Goal: Information Seeking & Learning: Learn about a topic

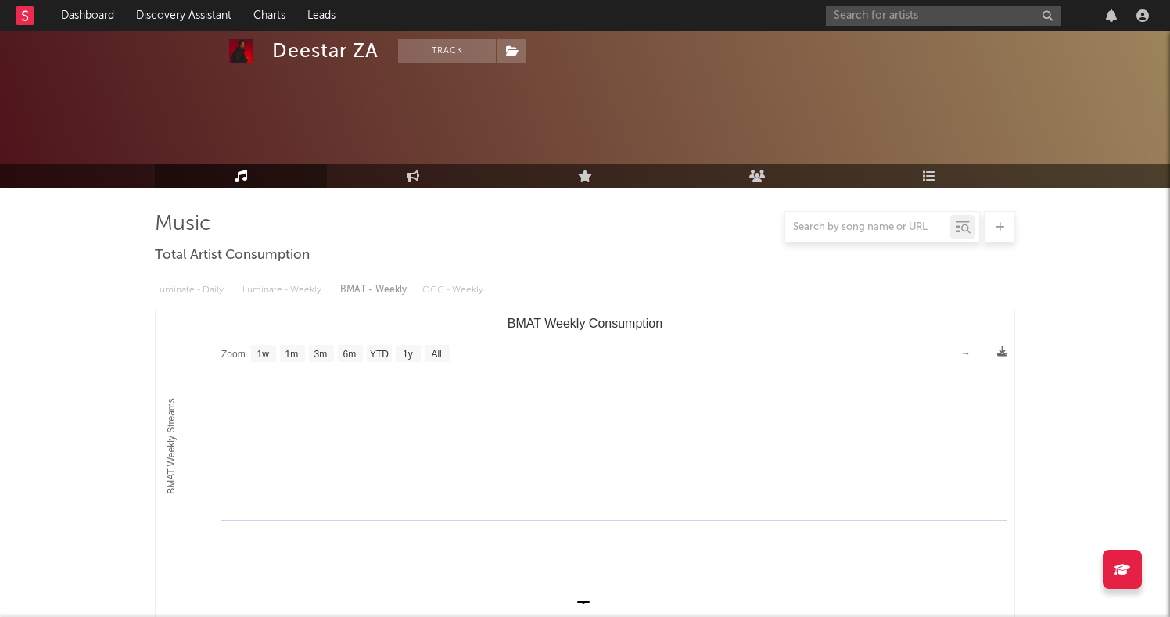
select select "1w"
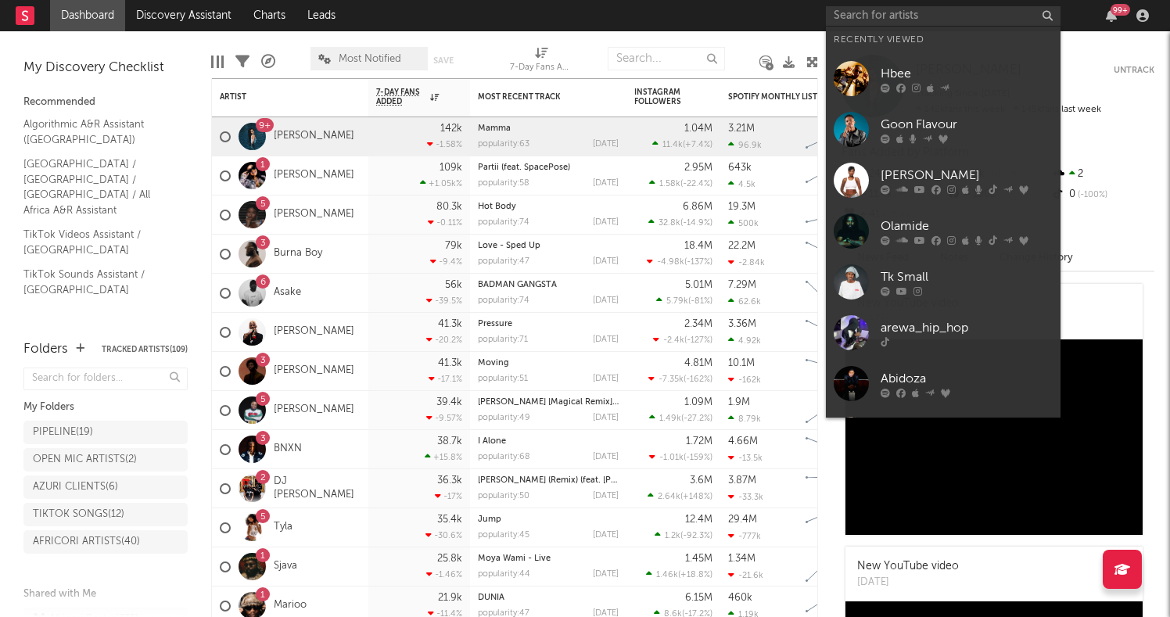
click at [885, 19] on input "text" at bounding box center [943, 16] width 235 height 20
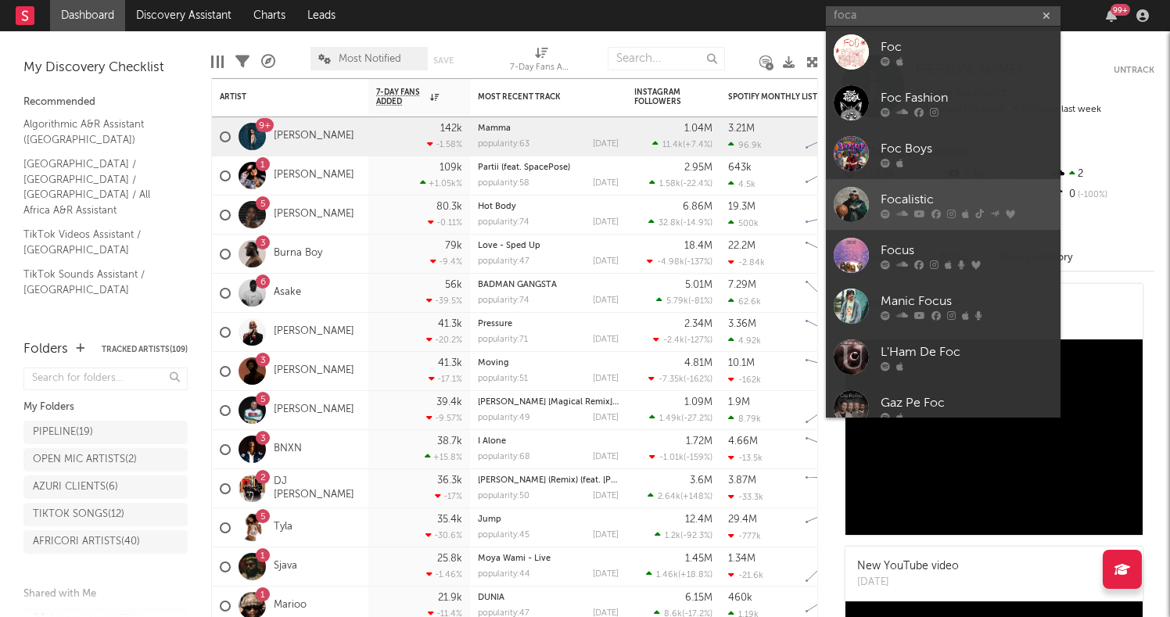
type input "foca"
click at [920, 197] on div "Focalistic" at bounding box center [967, 199] width 172 height 19
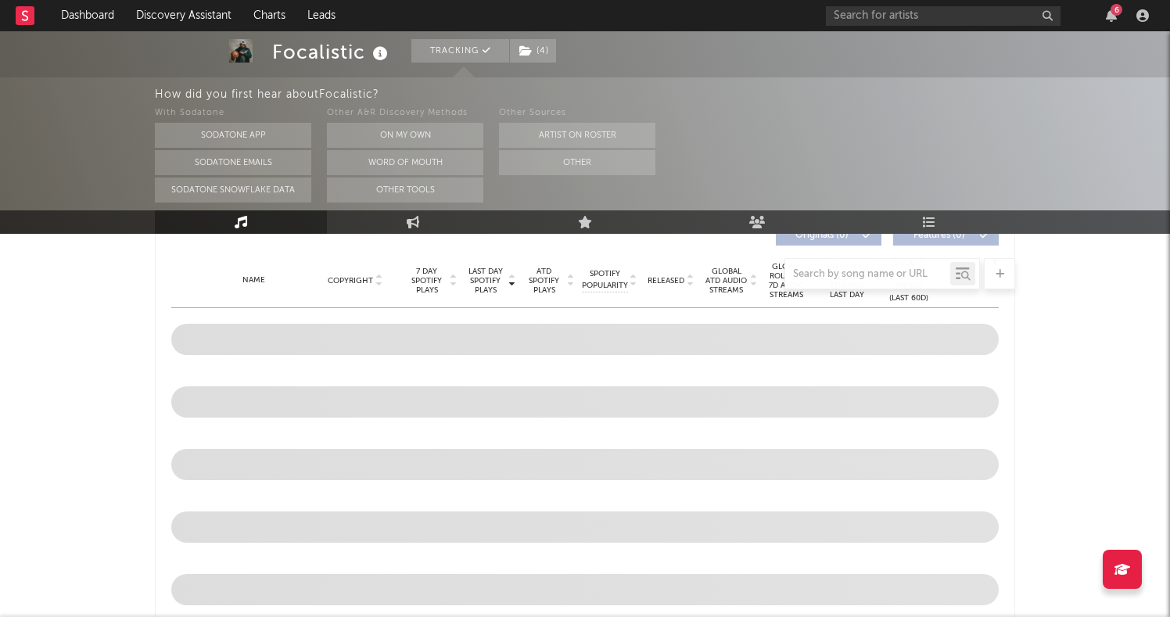
select select "6m"
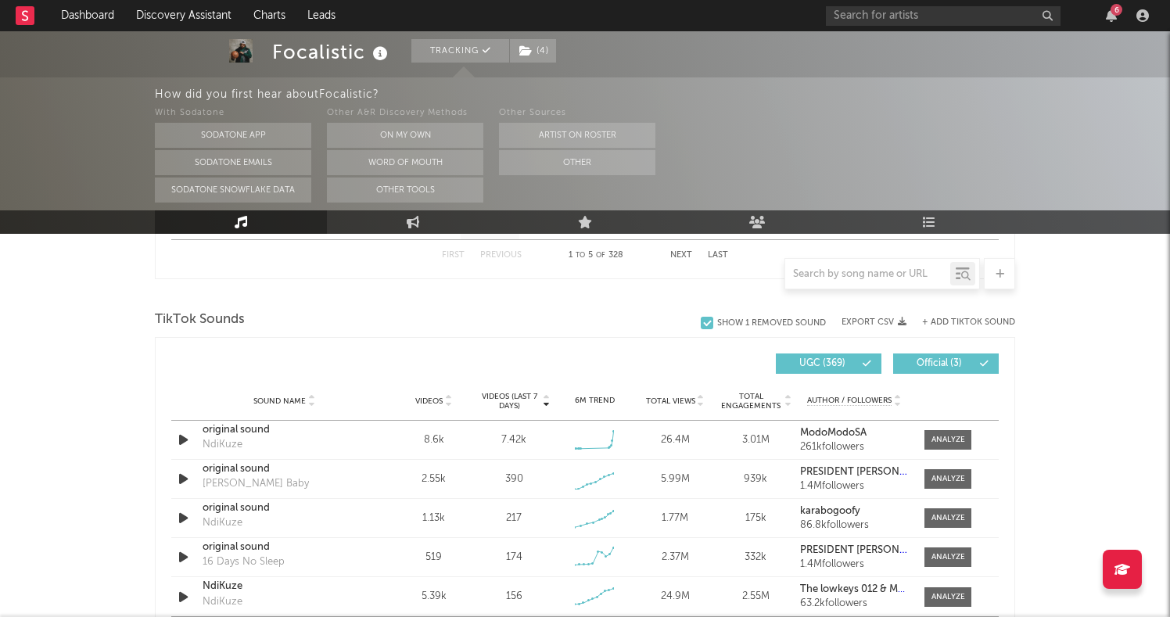
scroll to position [1053, 0]
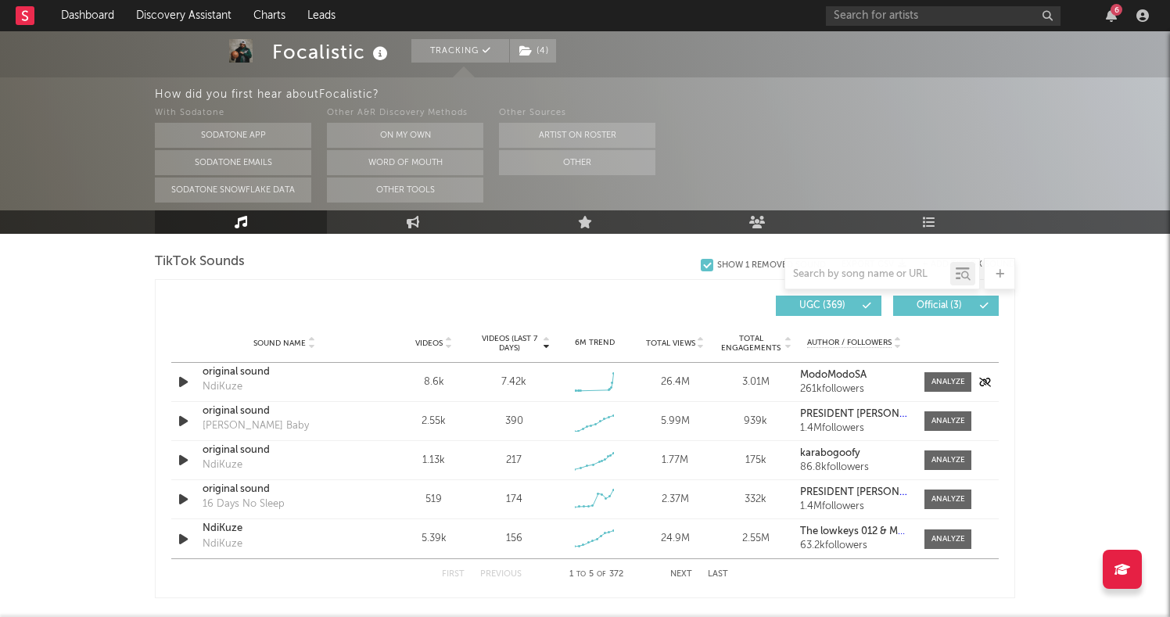
click at [217, 384] on div "NdiKuze" at bounding box center [223, 387] width 40 height 16
click at [231, 370] on div "original sound" at bounding box center [284, 372] width 163 height 16
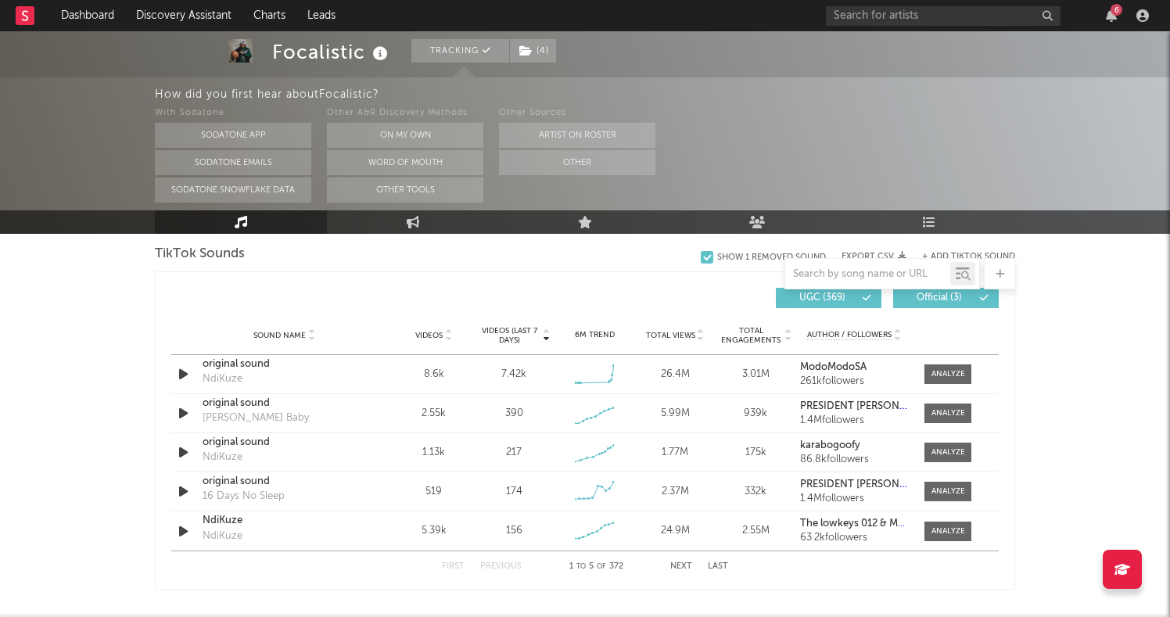
scroll to position [1060, 0]
click at [660, 289] on div "UGC ( 369 ) Official ( 3 )" at bounding box center [792, 299] width 414 height 20
click at [940, 375] on div at bounding box center [948, 376] width 34 height 12
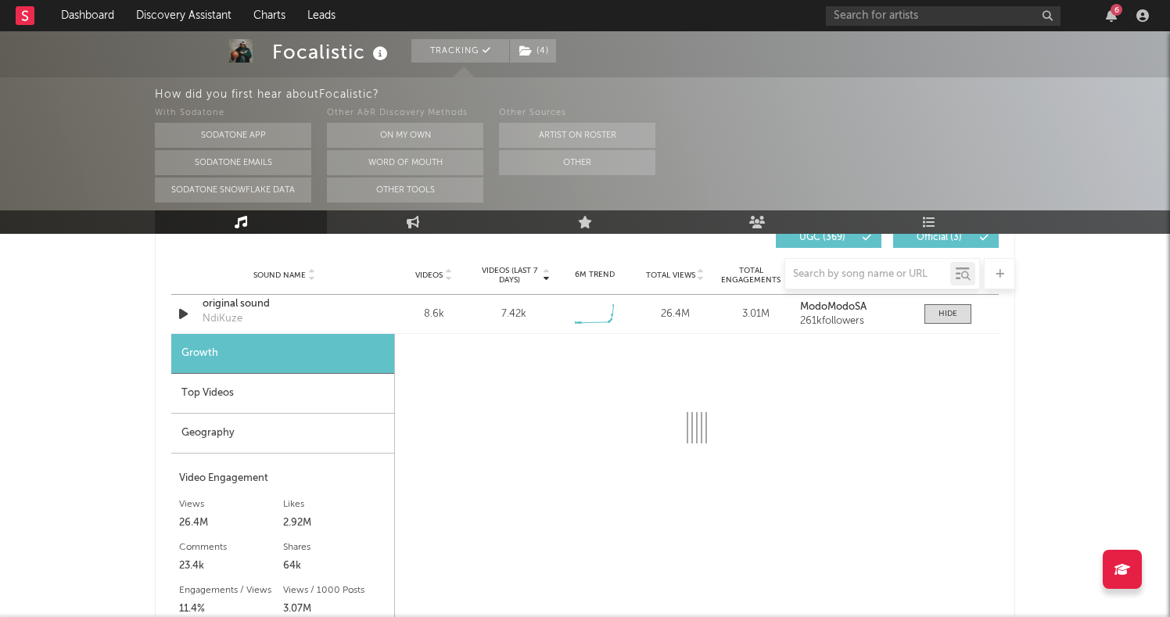
scroll to position [1118, 0]
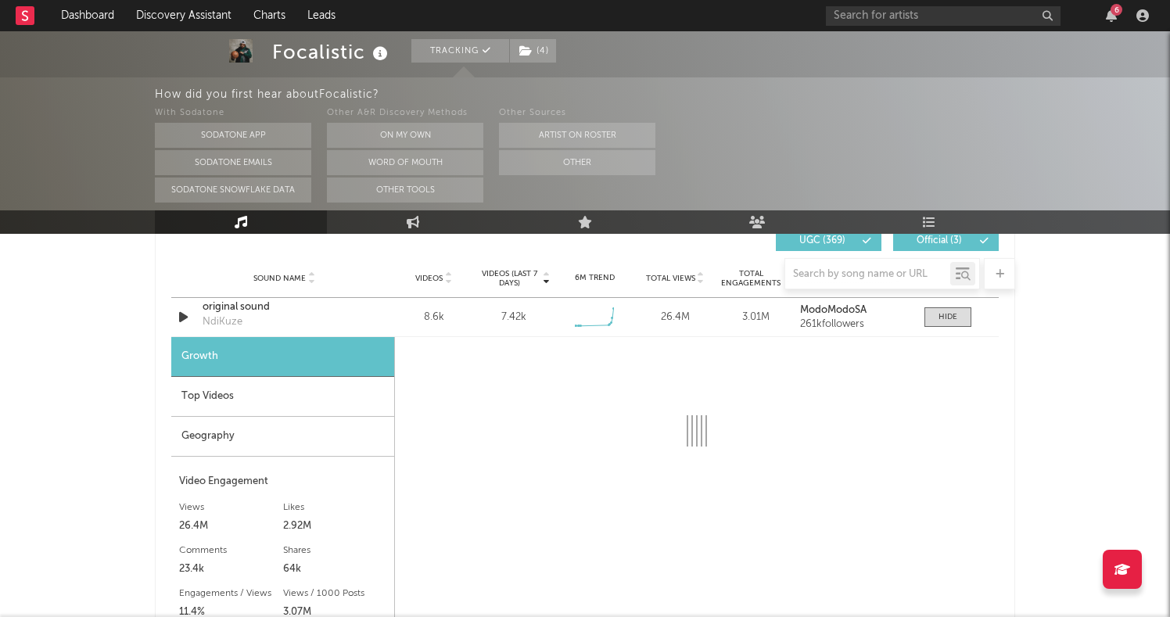
select select "6m"
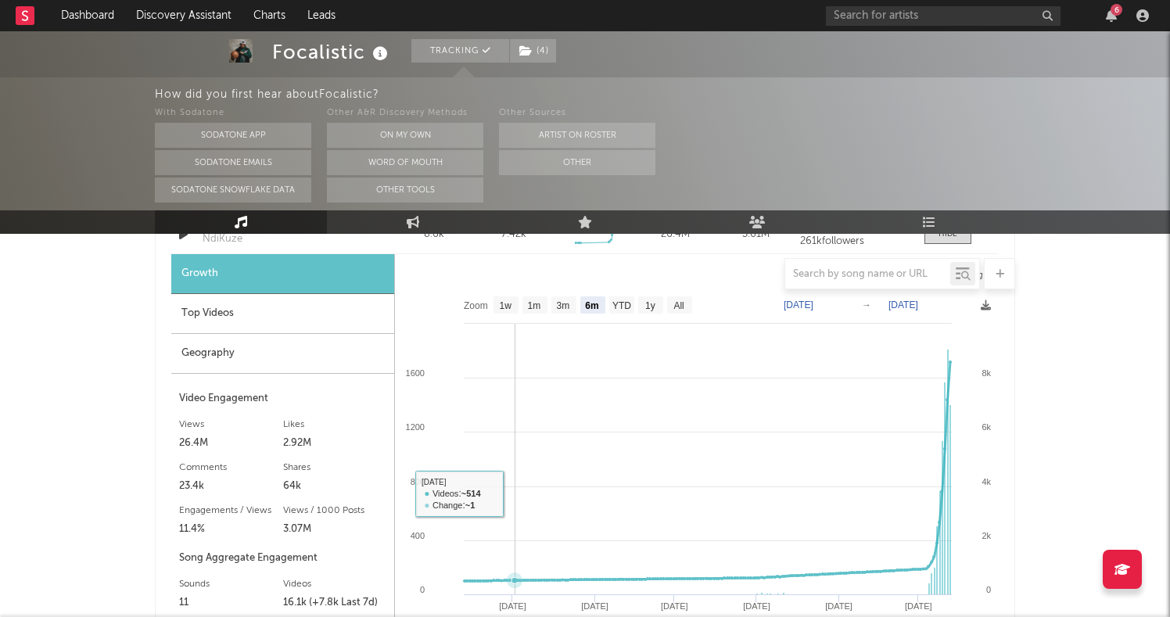
scroll to position [1167, 0]
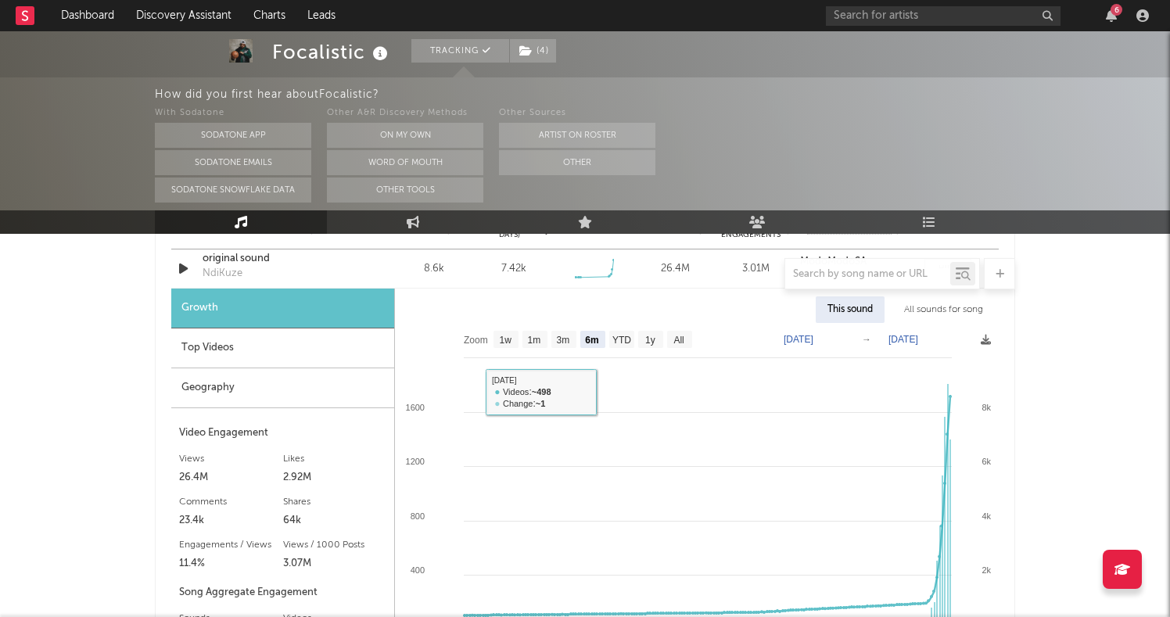
click at [308, 383] on div "Geography" at bounding box center [282, 388] width 223 height 40
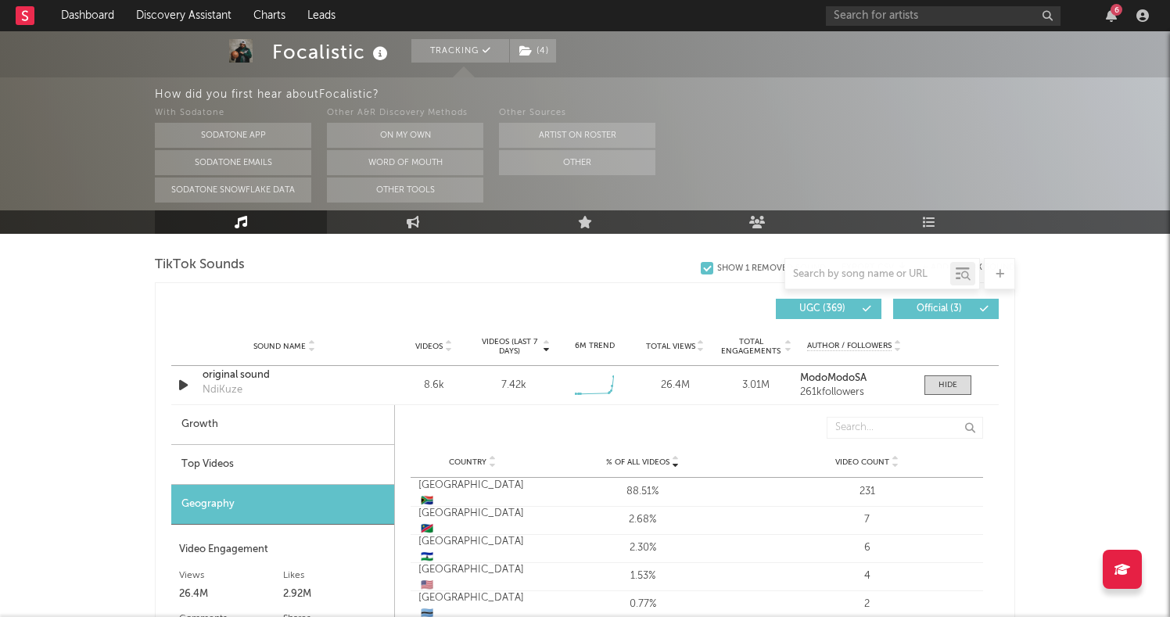
scroll to position [1053, 0]
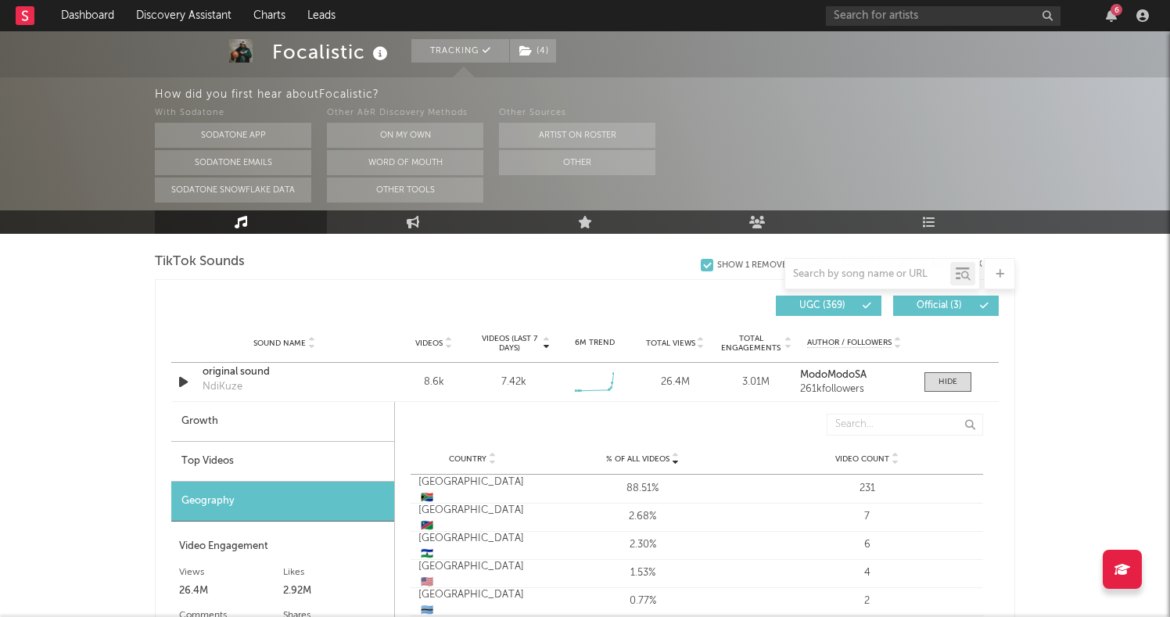
click at [255, 422] on div "Growth" at bounding box center [282, 422] width 223 height 40
select select "6m"
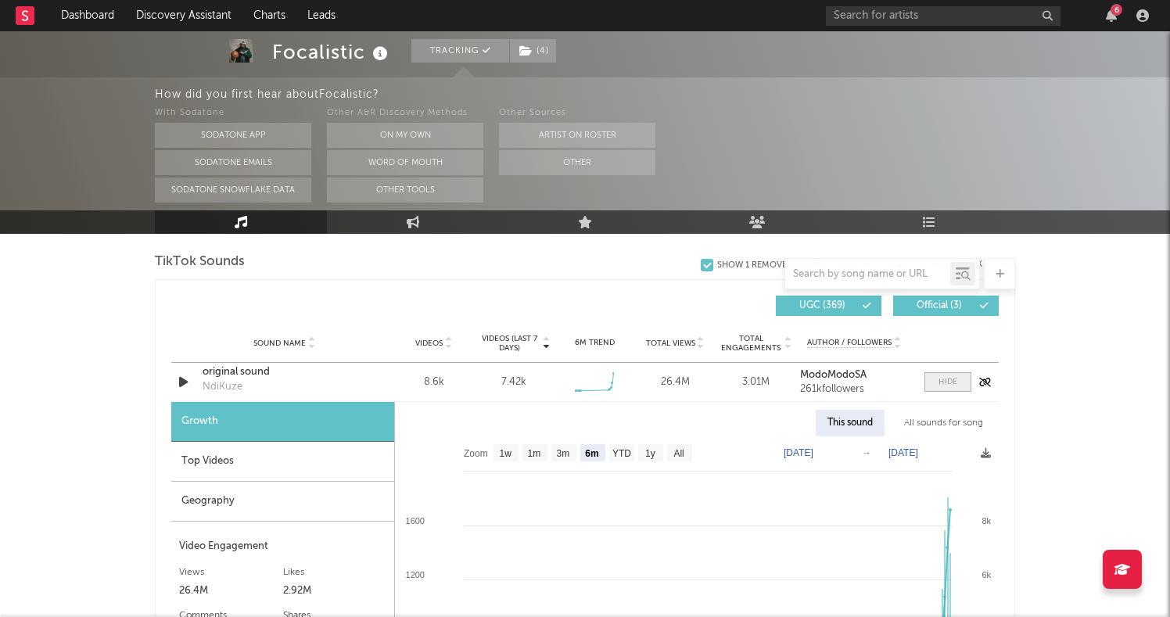
click at [944, 381] on div at bounding box center [947, 382] width 19 height 12
